Goal: Use online tool/utility: Utilize a website feature to perform a specific function

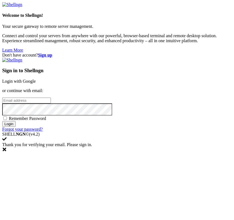
click at [51, 103] on input "email" at bounding box center [26, 100] width 49 height 6
type input "[EMAIL_ADDRESS][DOMAIN_NAME]"
click at [2, 121] on input "Login" at bounding box center [8, 124] width 13 height 6
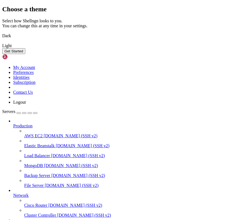
click at [2, 32] on img at bounding box center [2, 32] width 0 height 0
click at [25, 54] on button "Get Started" at bounding box center [13, 51] width 23 height 6
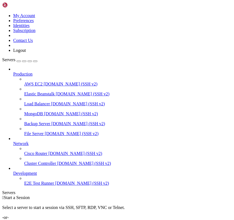
click at [154, 219] on div "Add Server" at bounding box center [117, 222] width 230 height 5
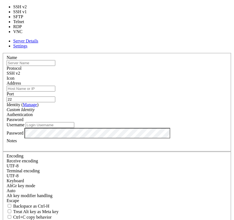
click at [157, 71] on div "SSH v2" at bounding box center [117, 73] width 221 height 5
type input "3389"
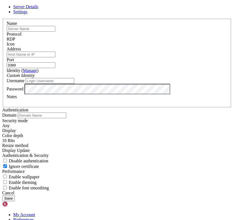
click at [55, 32] on input "text" at bounding box center [31, 29] width 49 height 6
